Goal: Navigation & Orientation: Find specific page/section

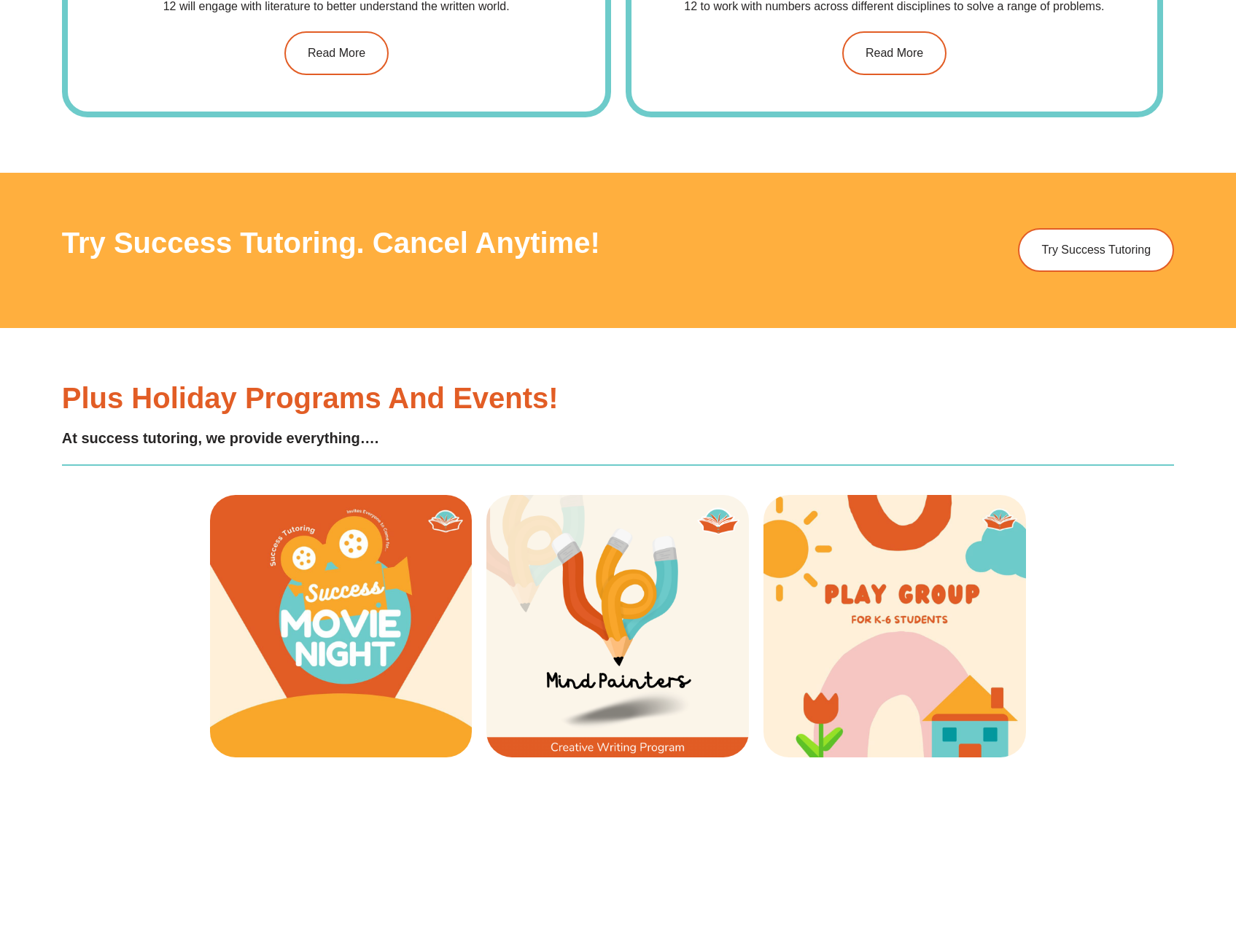
scroll to position [2041, 0]
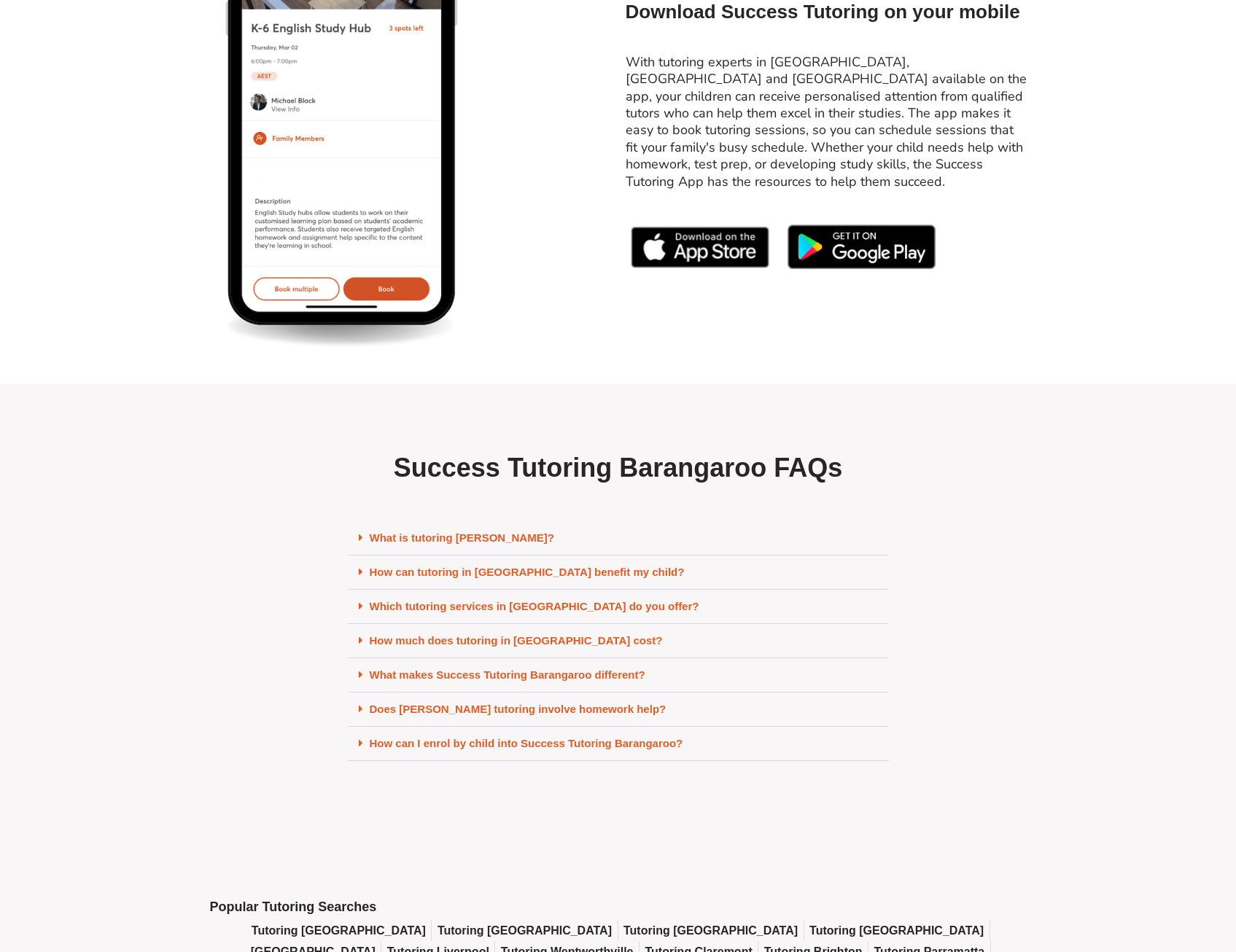
scroll to position [6052, 0]
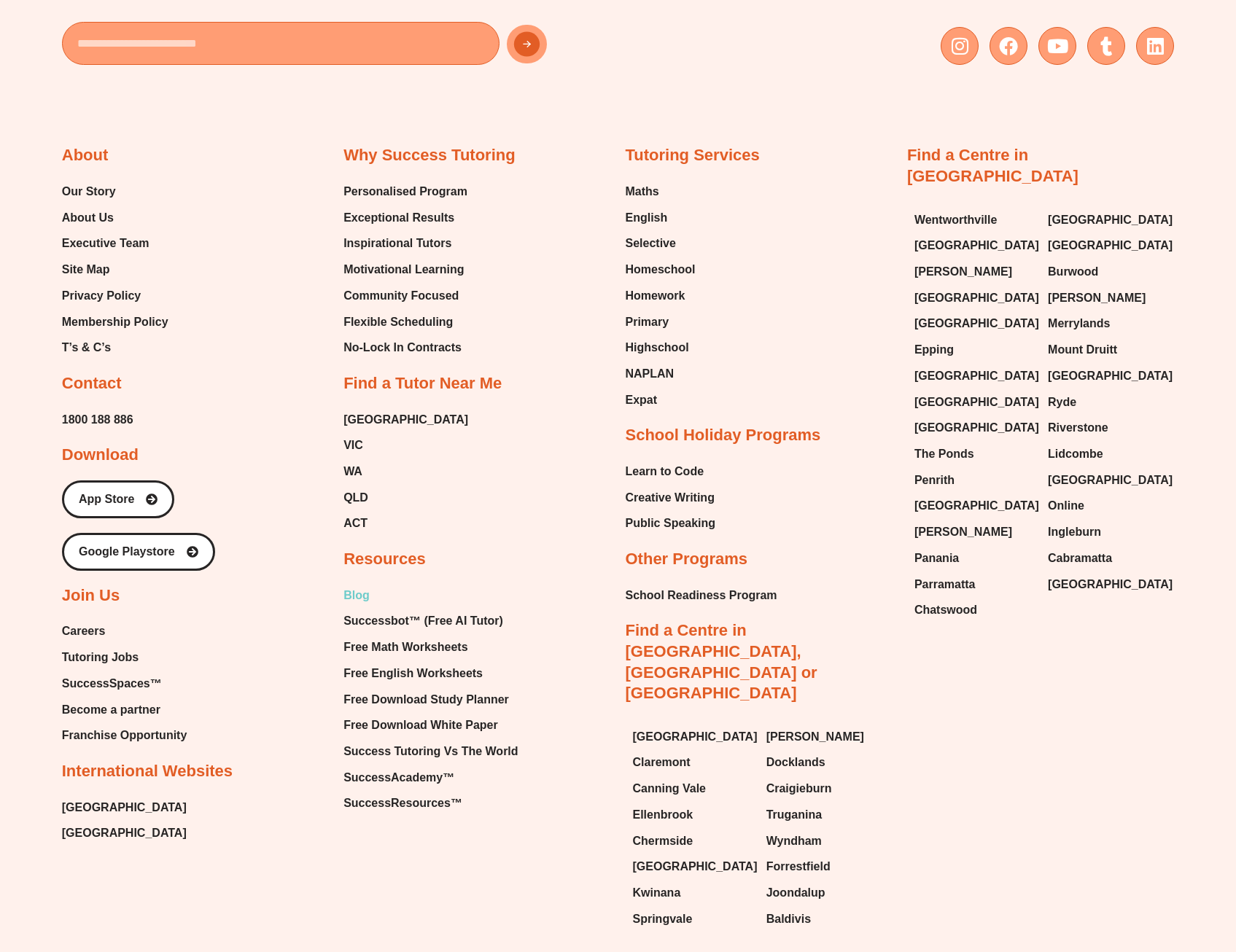
scroll to position [8219, 0]
